Goal: Navigation & Orientation: Find specific page/section

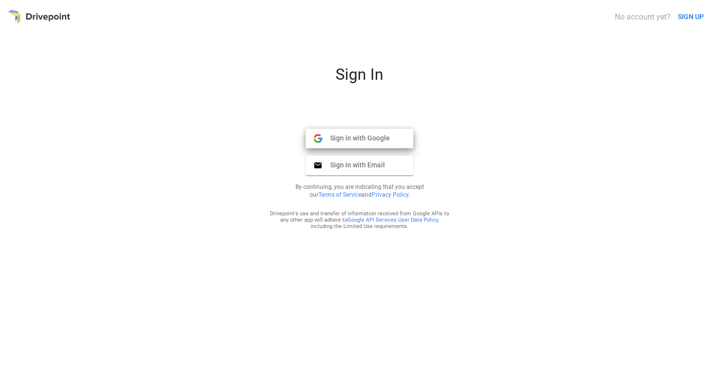
click at [373, 137] on span "Sign in with Google" at bounding box center [356, 138] width 68 height 9
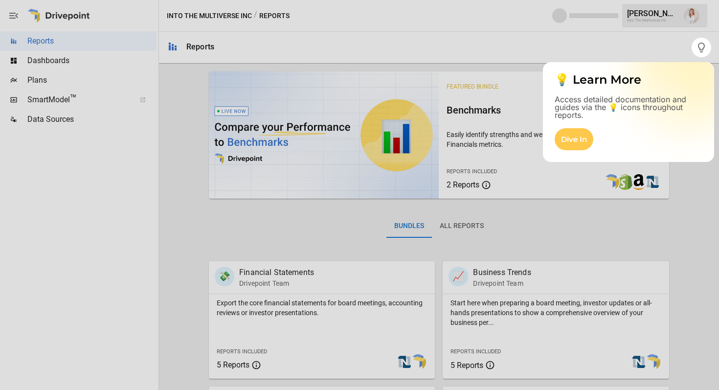
click at [82, 59] on div at bounding box center [359, 223] width 719 height 333
click at [628, 48] on div at bounding box center [346, 195] width 692 height 390
click at [691, 45] on div at bounding box center [346, 195] width 692 height 390
click at [696, 46] on icon "button" at bounding box center [702, 48] width 12 height 12
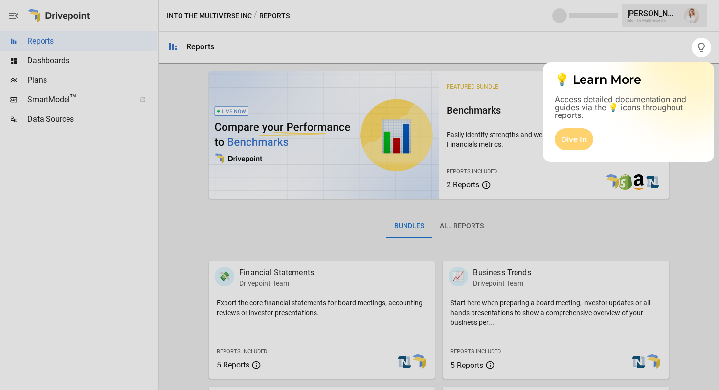
click at [584, 137] on div "Dive In" at bounding box center [574, 139] width 39 height 22
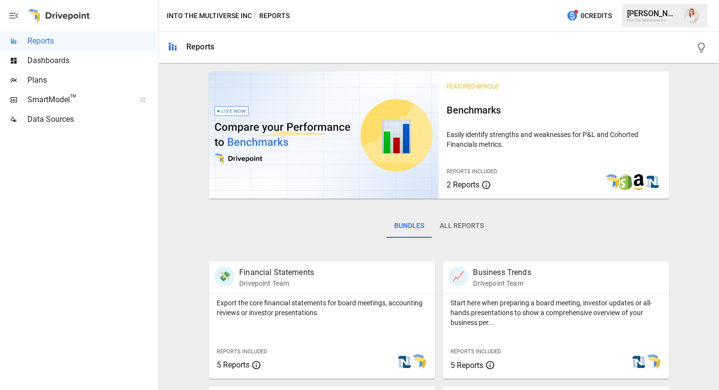
click at [55, 65] on span "Dashboards" at bounding box center [91, 61] width 129 height 12
